Goal: Task Accomplishment & Management: Complete application form

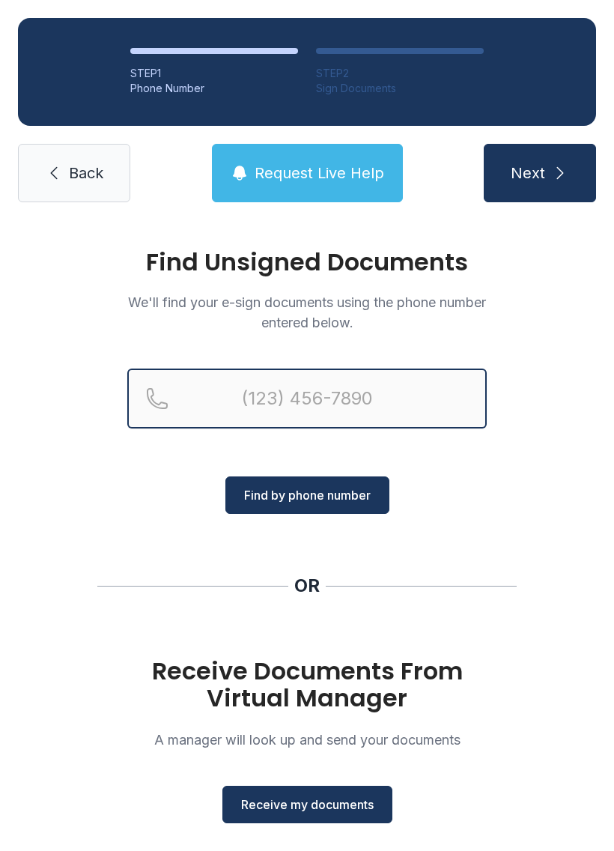
click at [305, 413] on input "Reservation phone number" at bounding box center [306, 398] width 359 height 60
type input "[PHONE_NUMBER]"
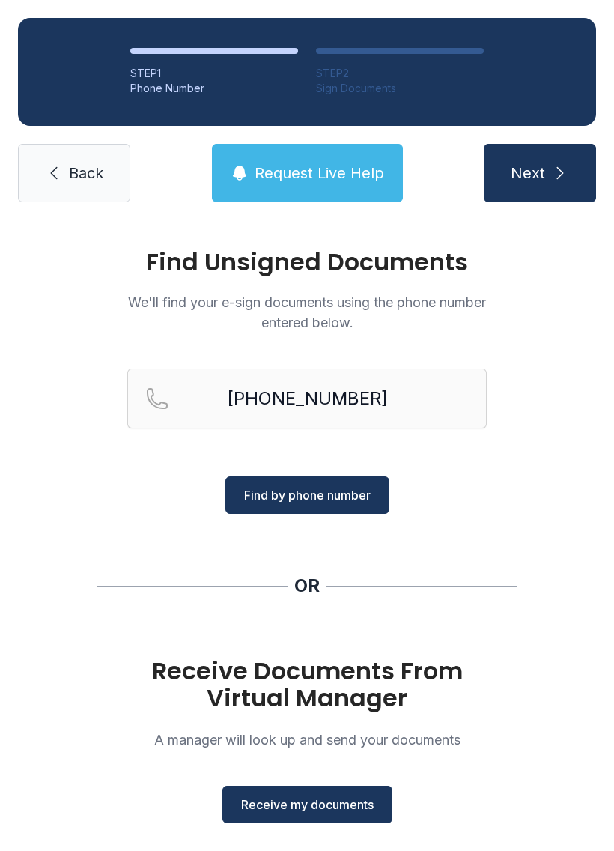
click at [459, 541] on div "Find Unsigned Documents We'll find your e-sign documents using the phone number…" at bounding box center [307, 551] width 614 height 663
click at [354, 512] on button "Find by phone number" at bounding box center [307, 494] width 164 height 37
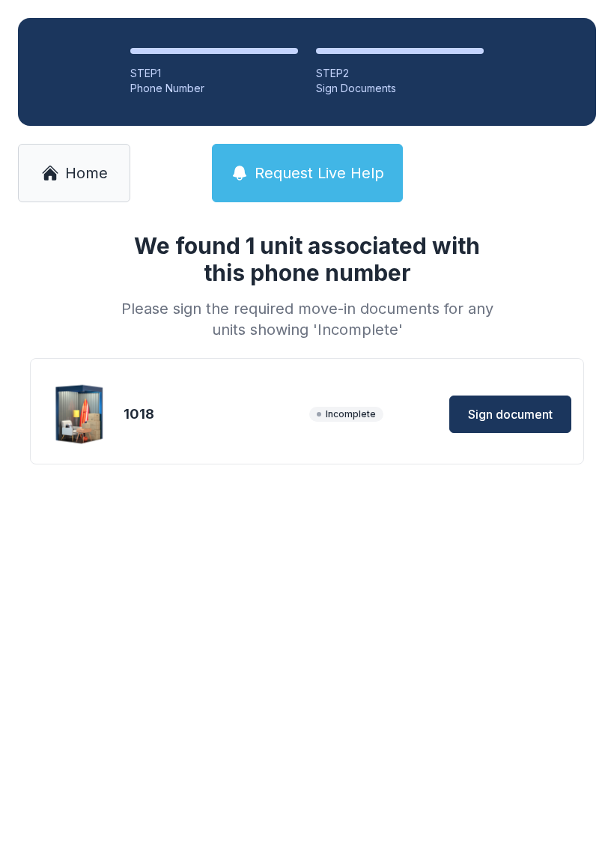
click at [488, 432] on button "Sign document" at bounding box center [510, 413] width 122 height 37
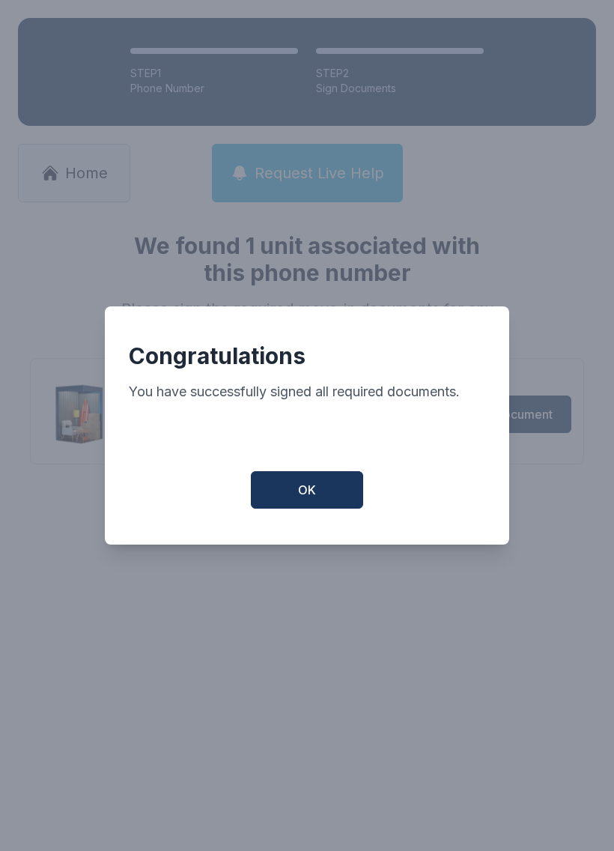
click at [335, 497] on button "OK" at bounding box center [307, 489] width 112 height 37
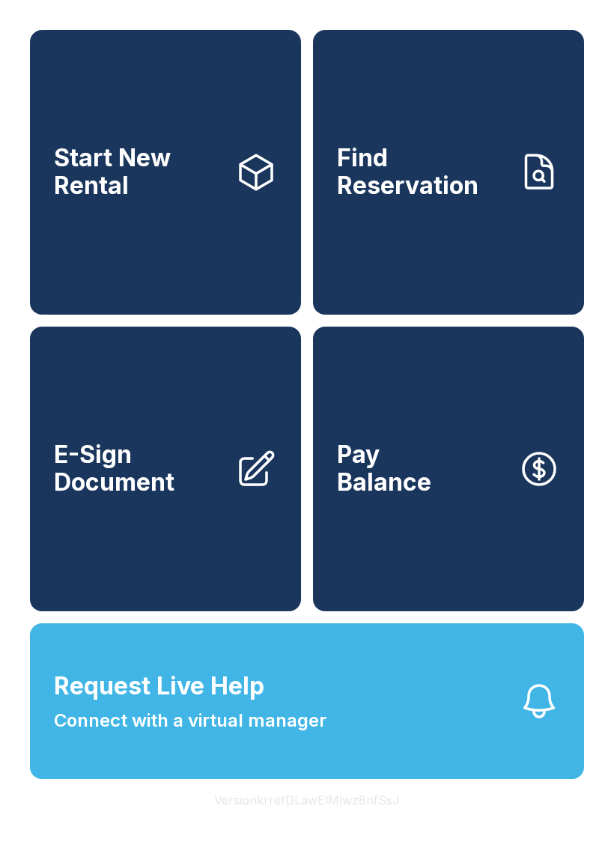
click at [232, 491] on link "E-Sign Document" at bounding box center [165, 469] width 271 height 285
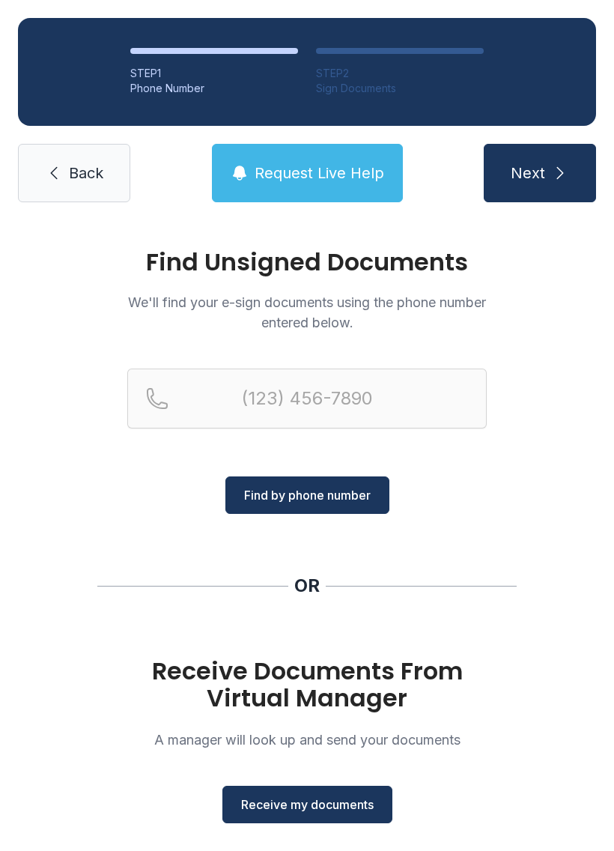
click at [123, 129] on div "STEP 1 Phone Number STEP 2 Sign Documents Back Request Live Help Next" at bounding box center [307, 110] width 614 height 220
click at [125, 183] on link "Back" at bounding box center [74, 173] width 112 height 58
